Goal: Information Seeking & Learning: Learn about a topic

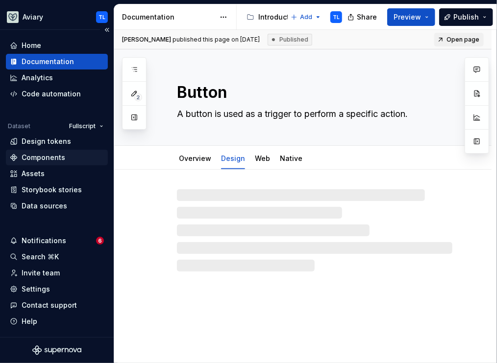
click at [54, 158] on div "Components" at bounding box center [44, 158] width 44 height 10
type textarea "*"
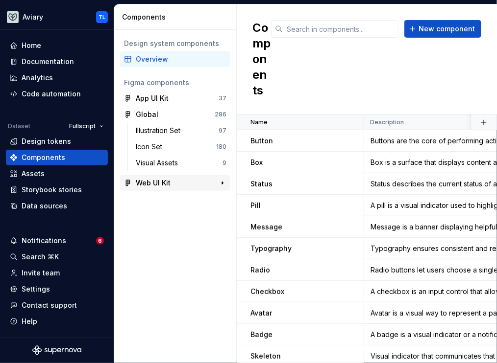
click at [150, 180] on div "Web UI Kit" at bounding box center [153, 183] width 35 height 10
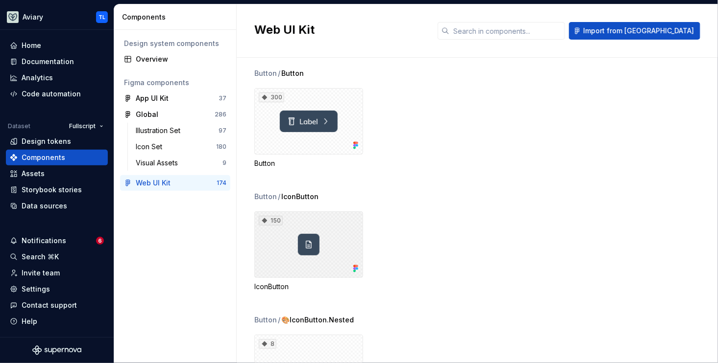
scroll to position [17, 0]
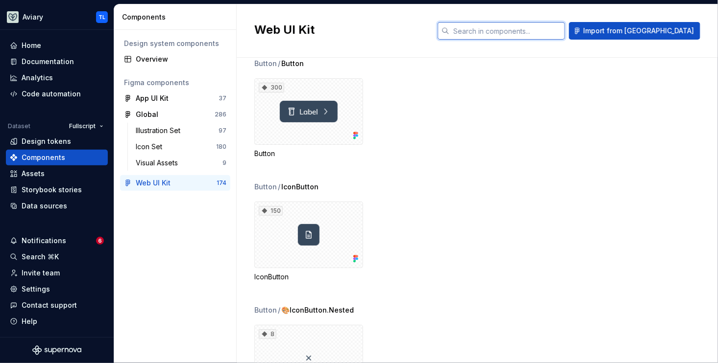
click at [496, 32] on input "text" at bounding box center [507, 31] width 116 height 18
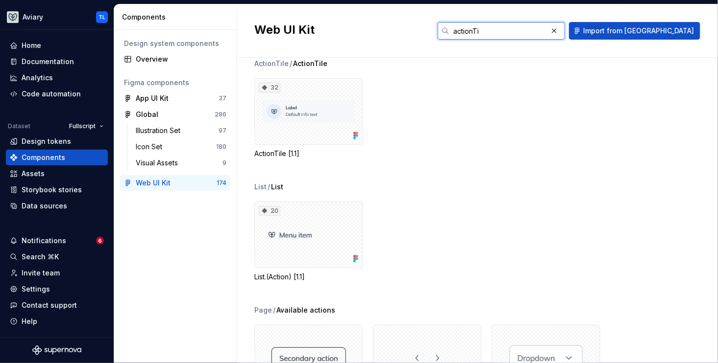
scroll to position [0, 0]
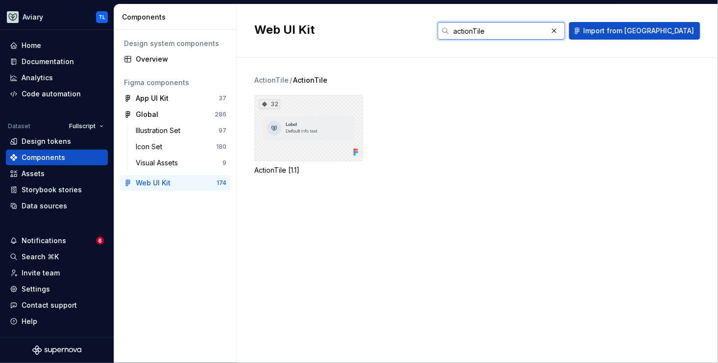
type input "actionTile"
click at [285, 140] on div "32" at bounding box center [308, 128] width 109 height 67
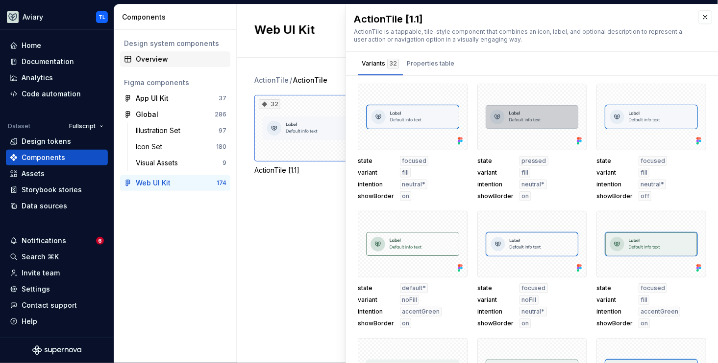
click at [160, 66] on div "Overview" at bounding box center [175, 59] width 110 height 16
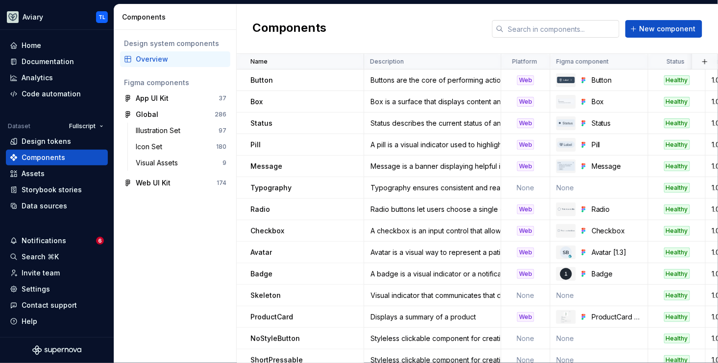
click at [496, 28] on input "text" at bounding box center [562, 29] width 116 height 18
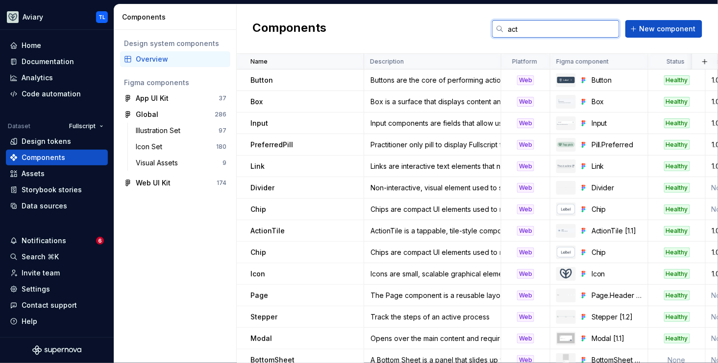
type input "actionTile"
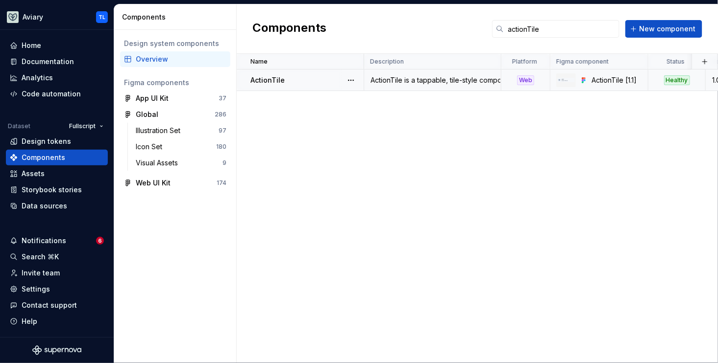
click at [287, 78] on div "ActionTile" at bounding box center [306, 80] width 113 height 10
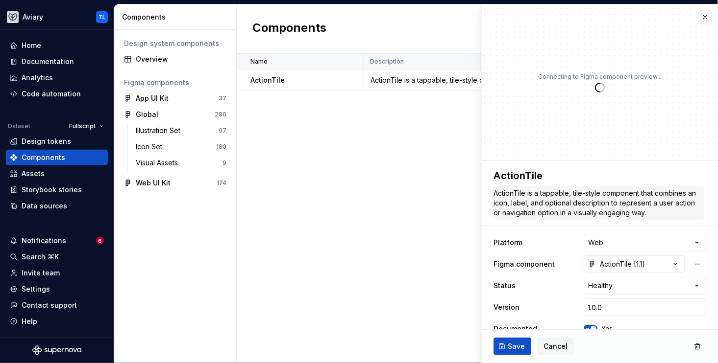
type textarea "*"
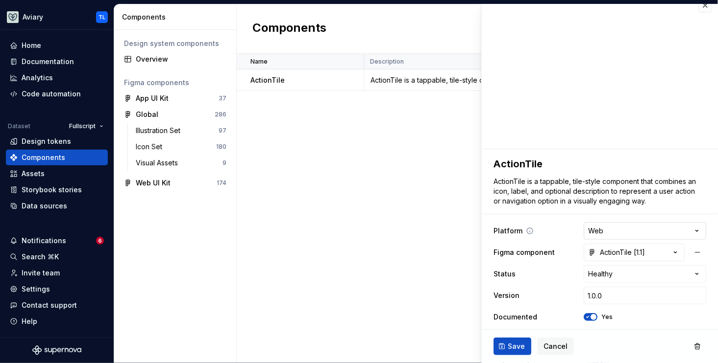
scroll to position [59, 0]
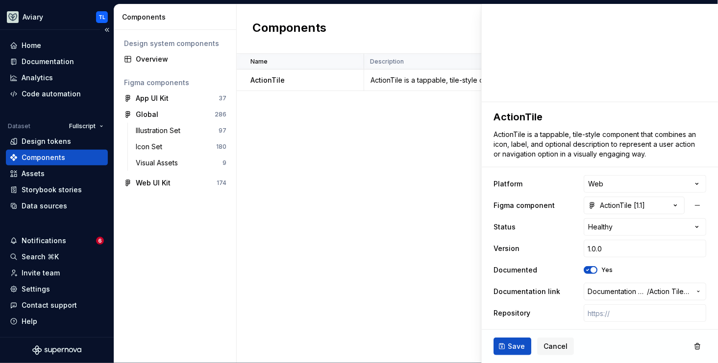
click at [80, 155] on div "Components" at bounding box center [57, 158] width 94 height 10
click at [69, 139] on div "Design tokens" at bounding box center [57, 142] width 94 height 10
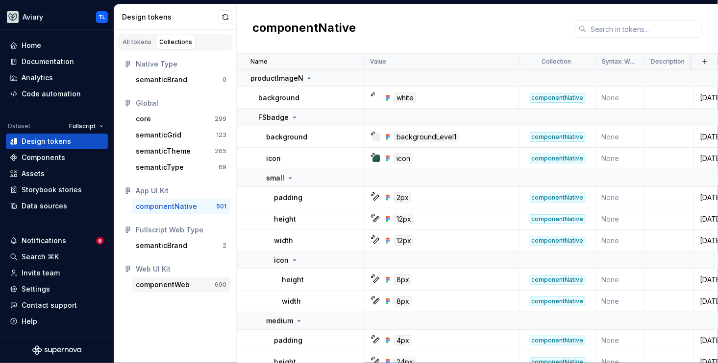
click at [163, 282] on div "componentWeb" at bounding box center [163, 285] width 54 height 10
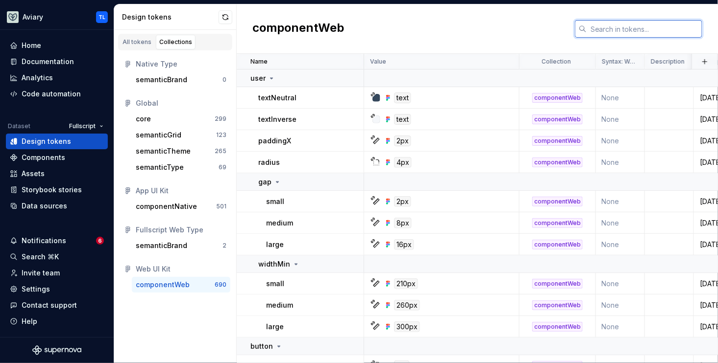
click at [496, 32] on input "text" at bounding box center [644, 29] width 116 height 18
click at [496, 26] on input "text" at bounding box center [644, 29] width 116 height 18
paste input "a"
click at [496, 27] on input "text" at bounding box center [644, 29] width 116 height 18
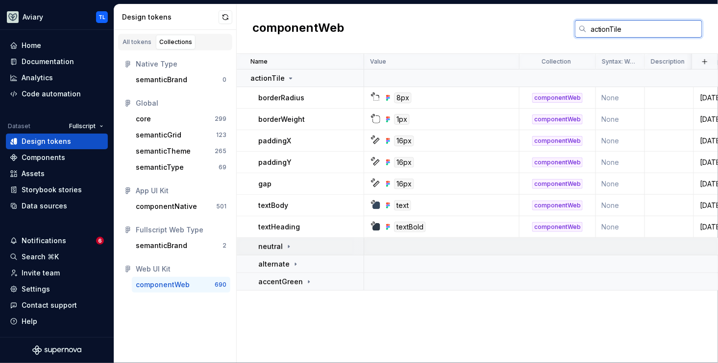
type input "actionTile"
click at [293, 247] on div "neutral" at bounding box center [310, 247] width 105 height 10
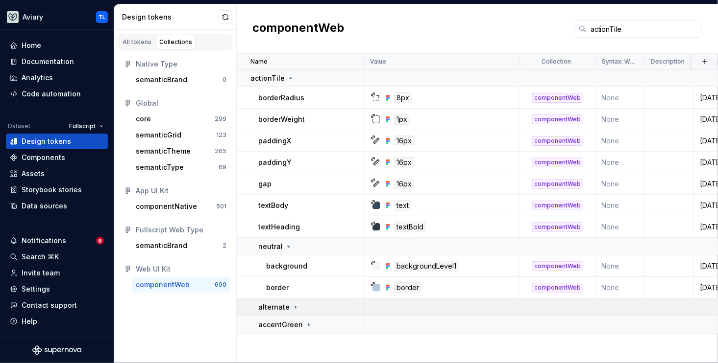
click at [295, 307] on icon at bounding box center [295, 307] width 1 height 2
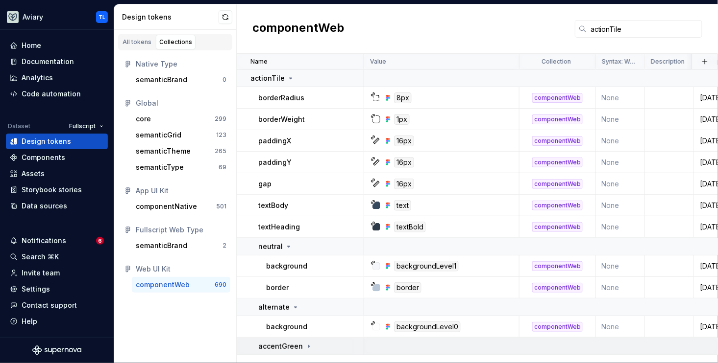
click at [295, 343] on p "accentGreen" at bounding box center [280, 347] width 45 height 10
click at [289, 78] on icon at bounding box center [291, 78] width 8 height 8
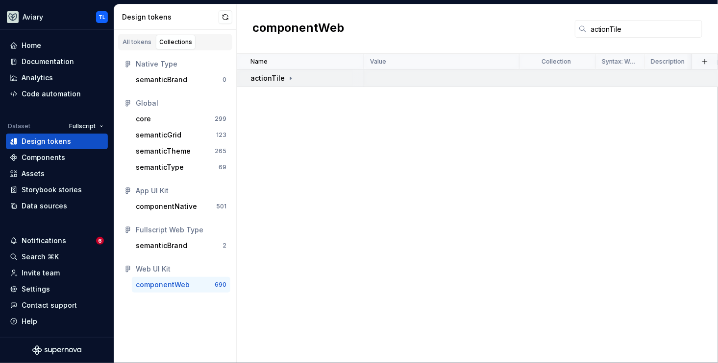
drag, startPoint x: 284, startPoint y: 70, endPoint x: 289, endPoint y: 75, distance: 7.3
click at [285, 72] on td "actionTile" at bounding box center [300, 79] width 127 height 18
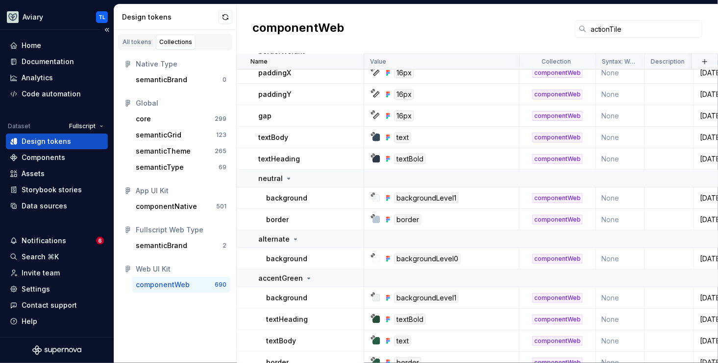
scroll to position [82, 0]
